Goal: Find specific page/section: Find specific page/section

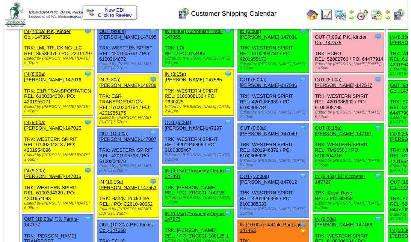
scroll to position [100, 0]
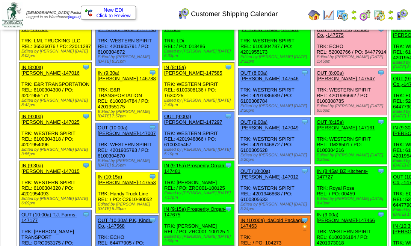
click at [320, 180] on link "IN (8:45a) BZ Kitchens-147727" at bounding box center [341, 174] width 51 height 11
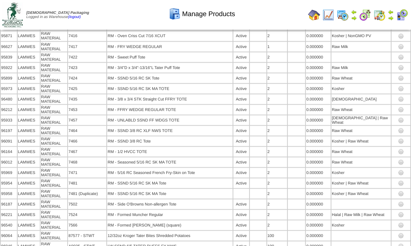
scroll to position [4750, 0]
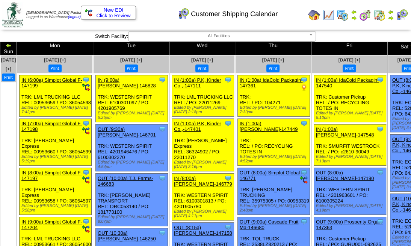
click at [405, 14] on img at bounding box center [402, 15] width 12 height 12
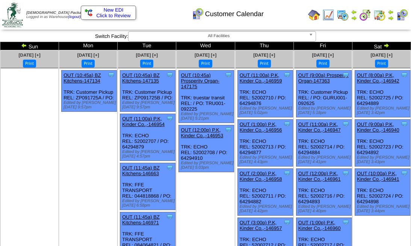
click at [382, 12] on img at bounding box center [379, 15] width 12 height 12
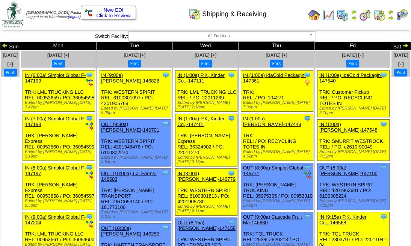
click at [402, 47] on img at bounding box center [405, 45] width 6 height 6
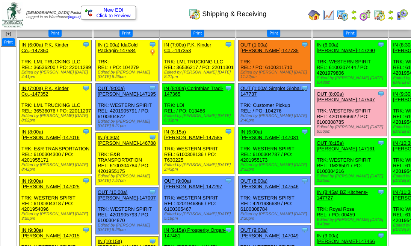
scroll to position [100, 0]
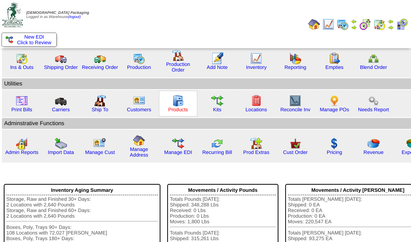
click at [173, 108] on link "Products" at bounding box center [178, 110] width 20 height 6
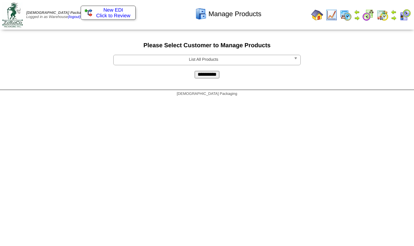
click at [199, 62] on span "List All Products" at bounding box center [204, 59] width 174 height 9
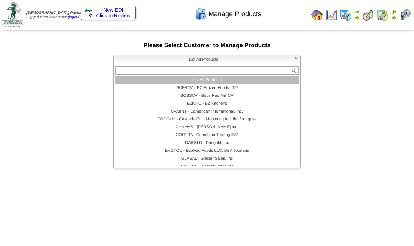
click at [198, 60] on span "List All Products" at bounding box center [204, 59] width 174 height 9
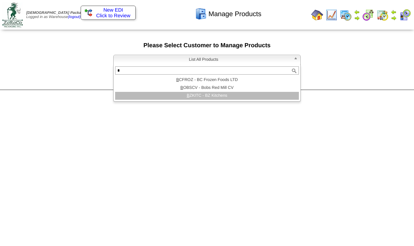
type input "*"
click at [212, 93] on li "B ZKITC - BZ Kitchens" at bounding box center [207, 96] width 184 height 8
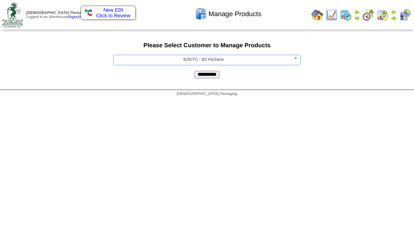
click at [205, 75] on input "**********" at bounding box center [207, 75] width 25 height 8
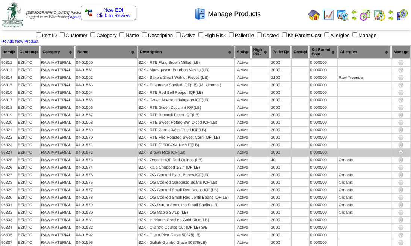
drag, startPoint x: 240, startPoint y: 127, endPoint x: 241, endPoint y: 150, distance: 22.9
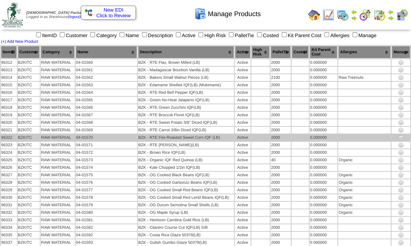
drag, startPoint x: 241, startPoint y: 150, endPoint x: 347, endPoint y: 137, distance: 107.0
click at [347, 137] on td at bounding box center [364, 137] width 53 height 7
